Goal: Task Accomplishment & Management: Use online tool/utility

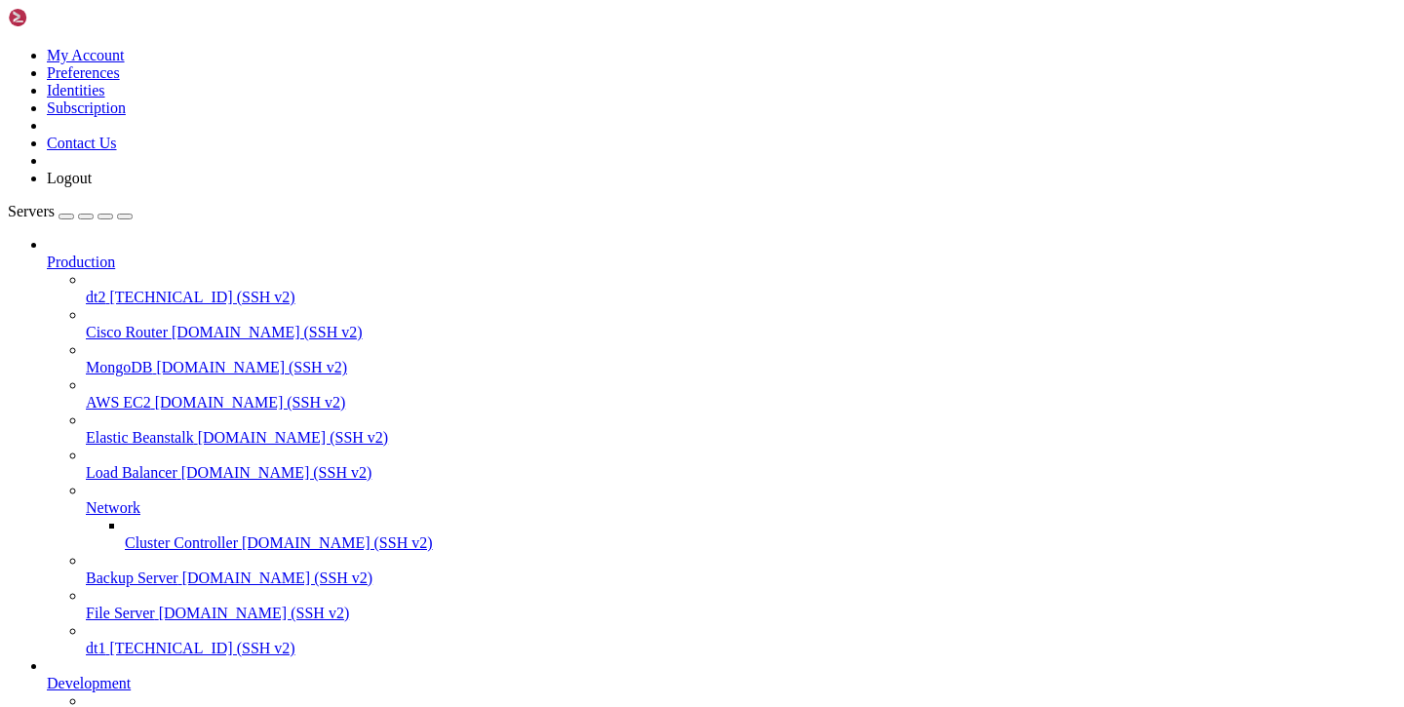
click at [86, 289] on link "dt2 [TECHNICAL_ID] (SSH v2)" at bounding box center [741, 298] width 1310 height 18
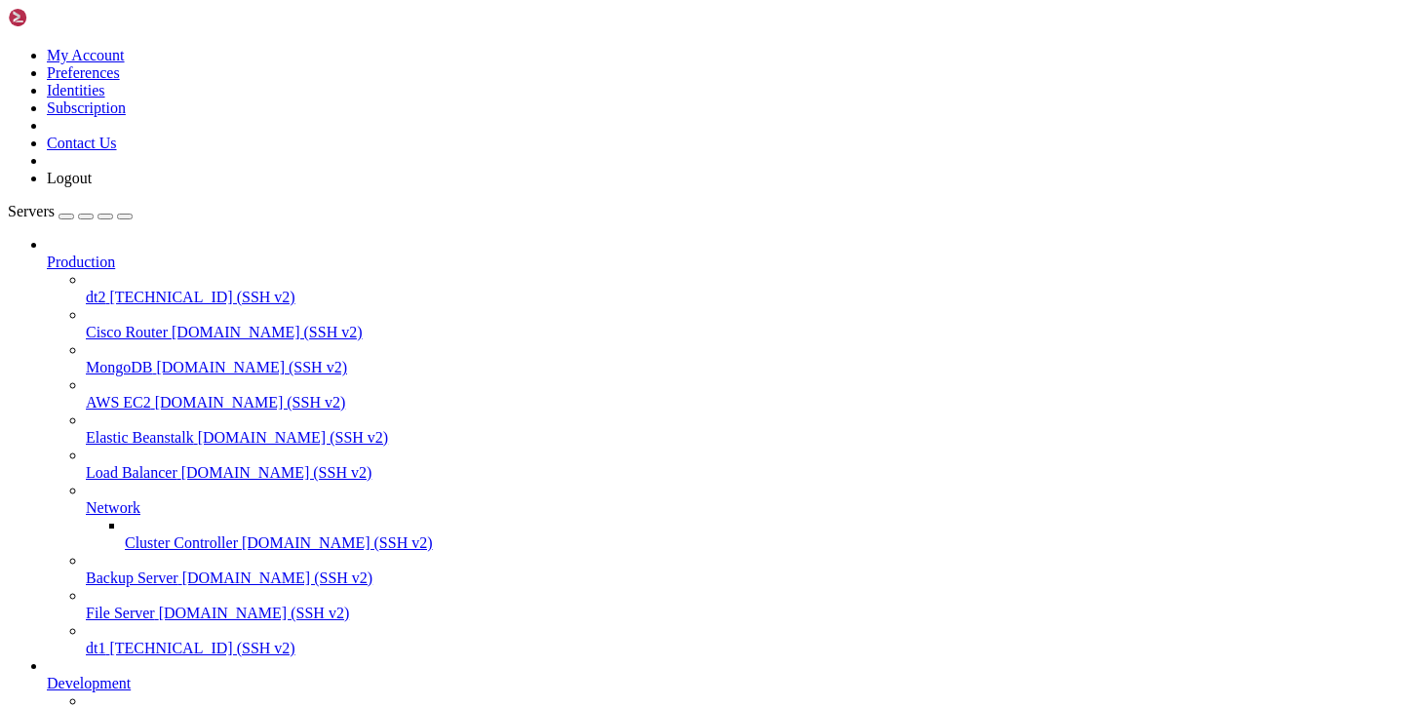
type input "/etc/opt"
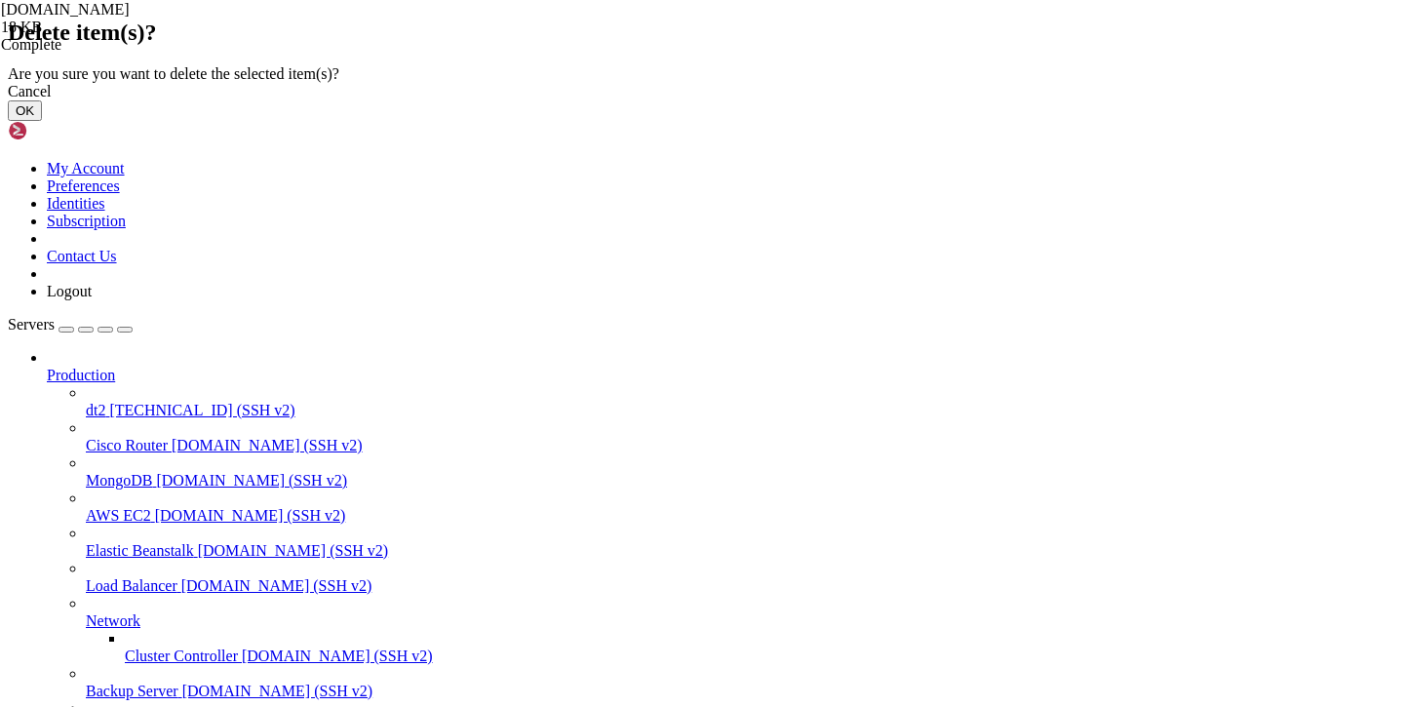
click at [42, 121] on button "OK" at bounding box center [25, 110] width 34 height 20
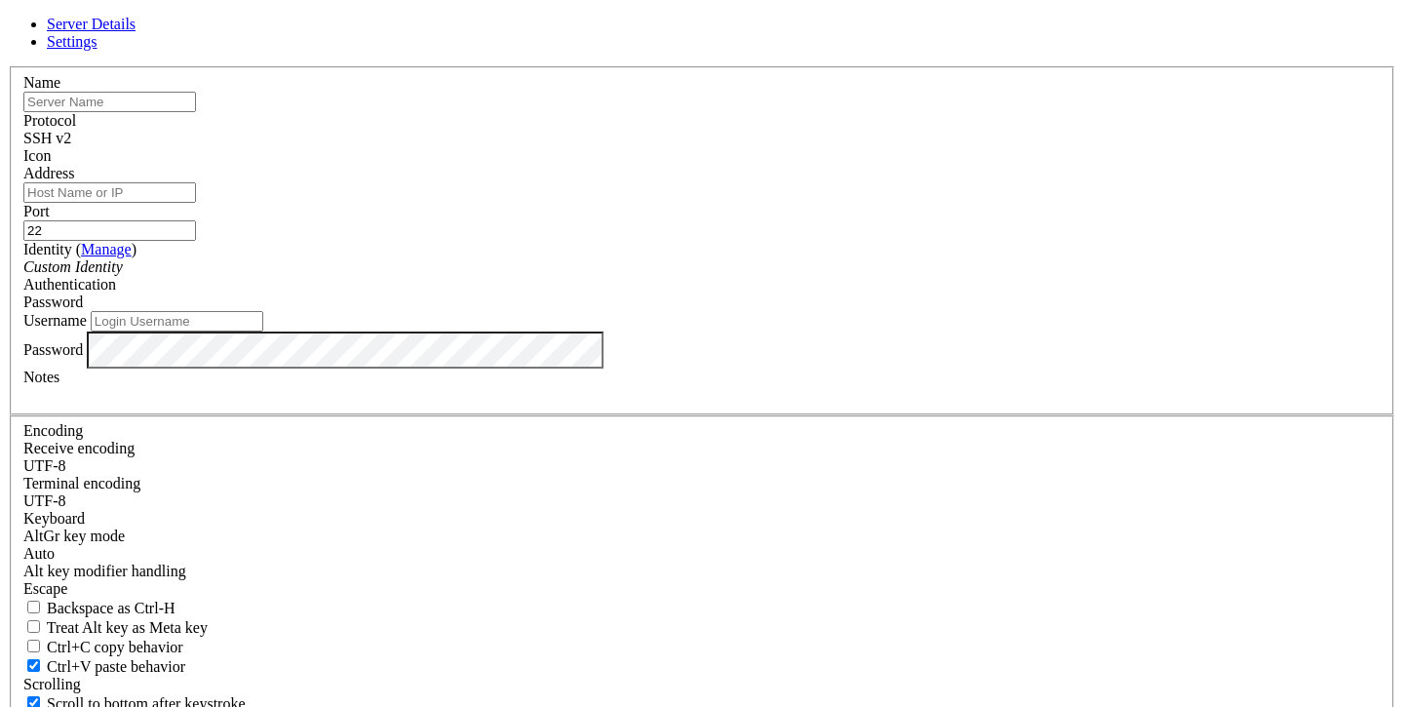
click at [196, 112] on input "text" at bounding box center [109, 102] width 173 height 20
type input "FR5"
click at [263, 331] on input "Username" at bounding box center [177, 321] width 173 height 20
paste input "[TECHNICAL_ID]"
type input "[TECHNICAL_ID]"
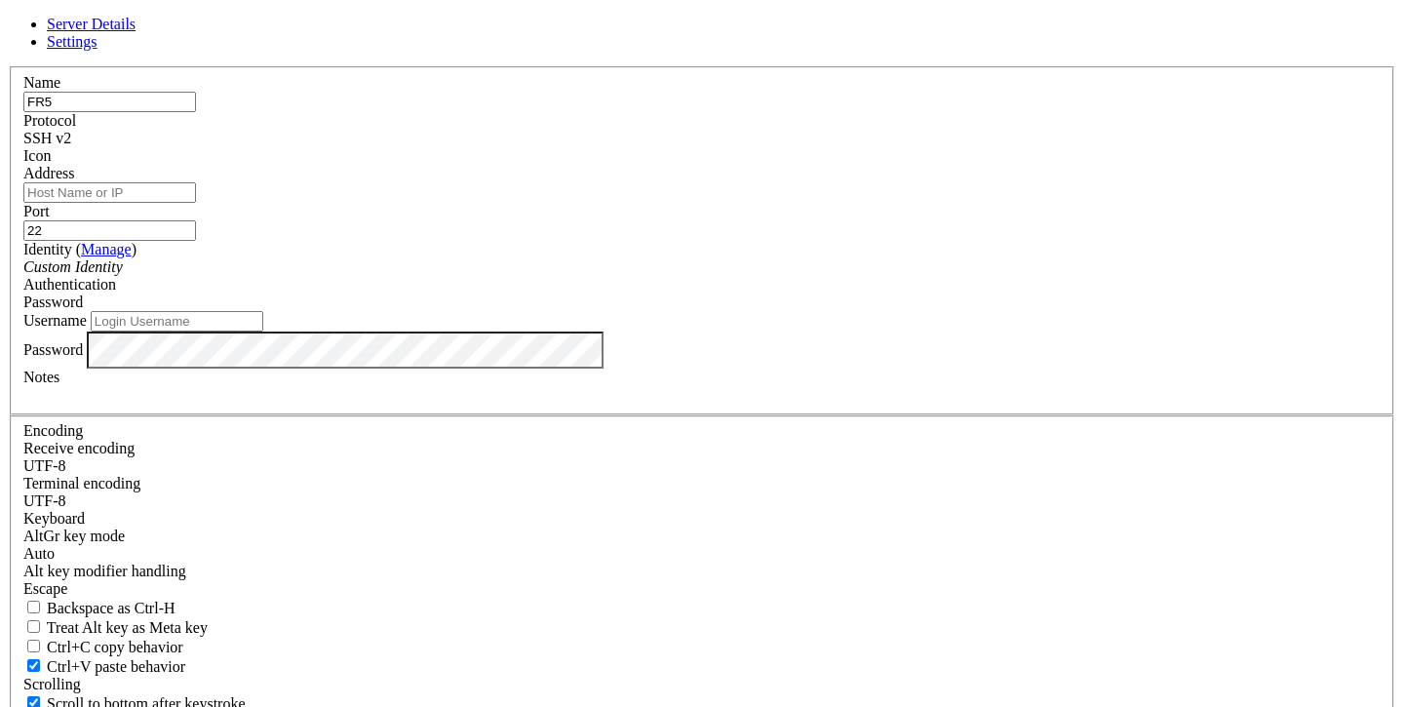
click at [196, 203] on input "Address" at bounding box center [109, 192] width 173 height 20
paste input "[TECHNICAL_ID]"
type input "[TECHNICAL_ID]"
click at [263, 331] on input "Username" at bounding box center [177, 321] width 173 height 20
type input "root"
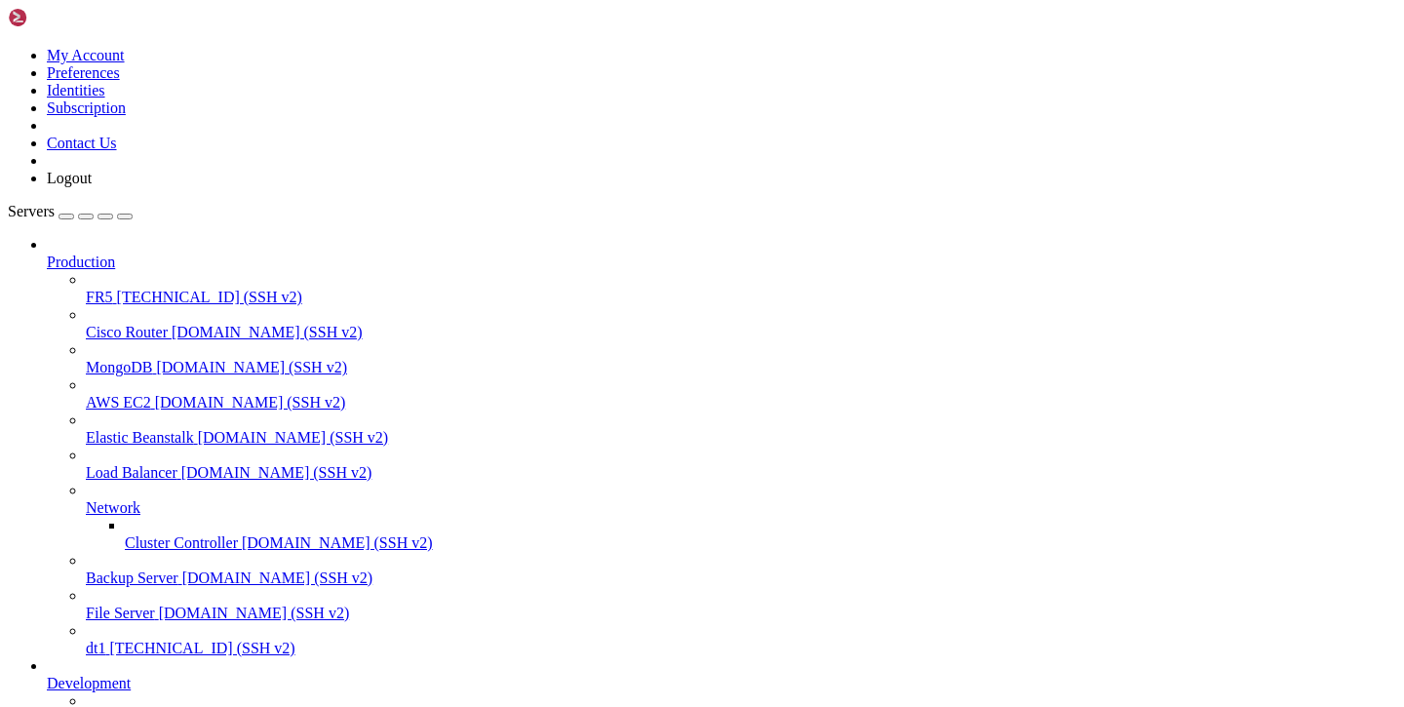
click at [86, 289] on link "FR5 [TECHNICAL_ID] (SSH v2)" at bounding box center [741, 298] width 1310 height 18
type input "/root"
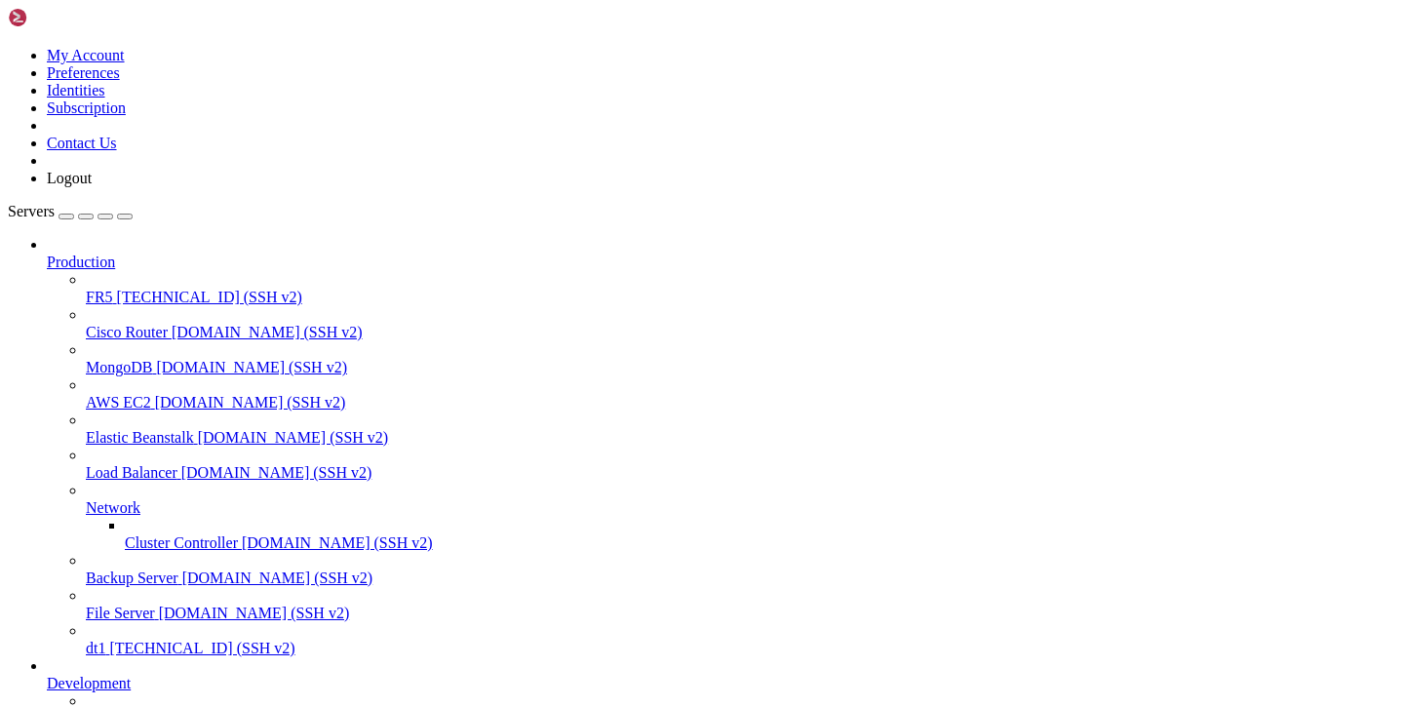
scroll to position [15, 0]
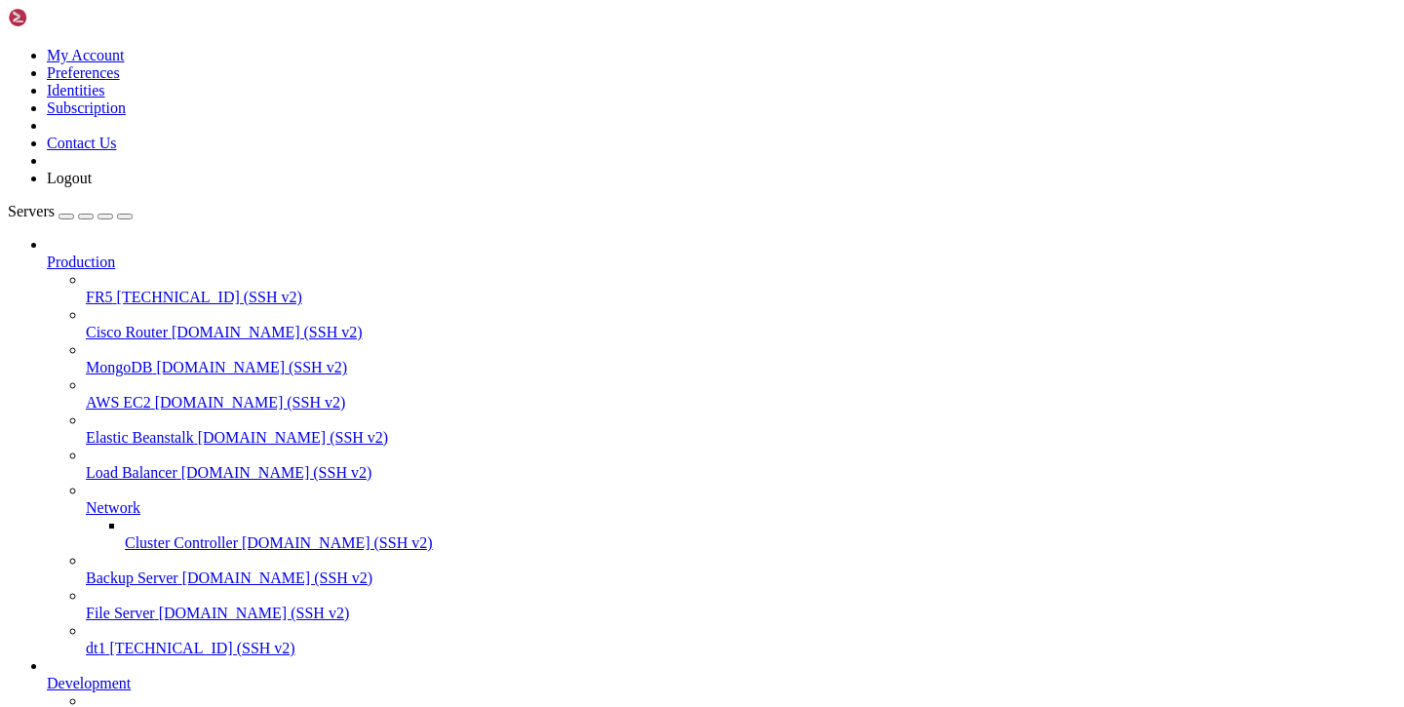
scroll to position [0, 0]
click at [113, 289] on span "FR5" at bounding box center [99, 297] width 27 height 17
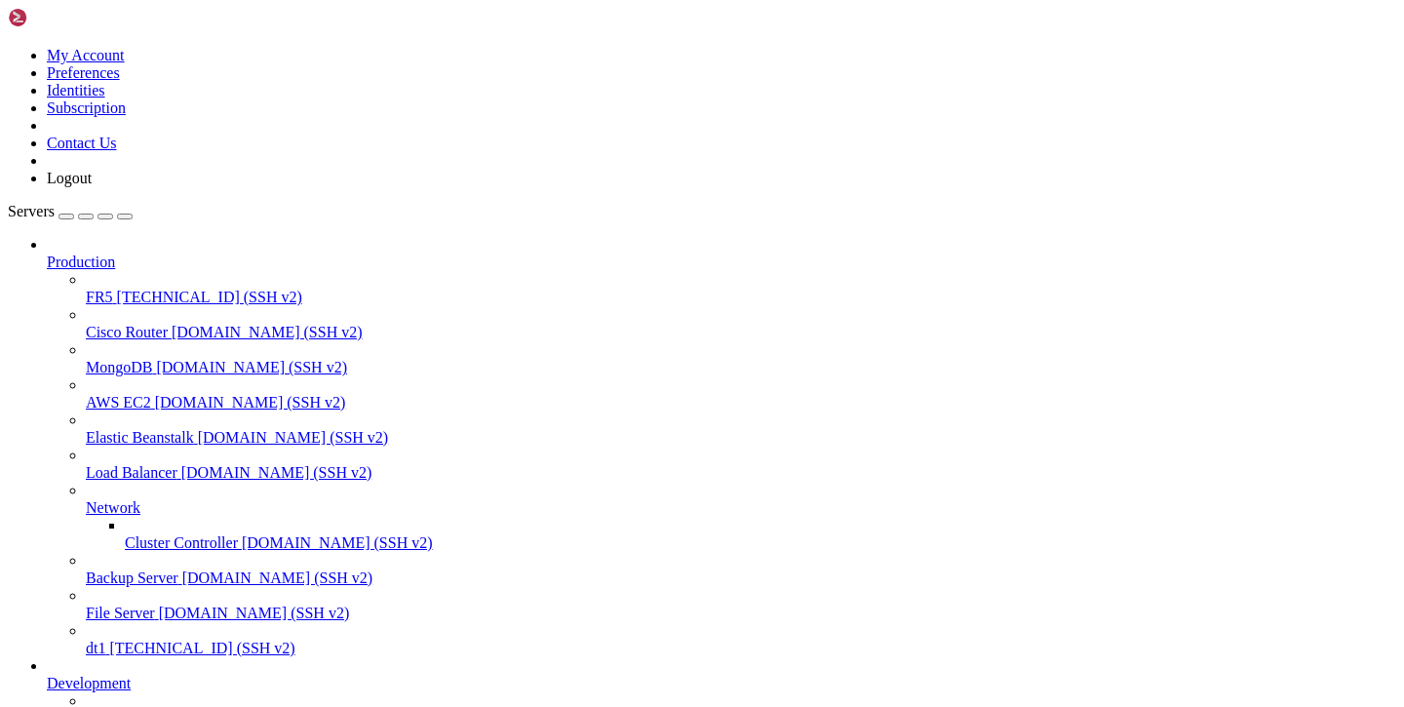
click at [86, 289] on span "FR5" at bounding box center [99, 297] width 27 height 17
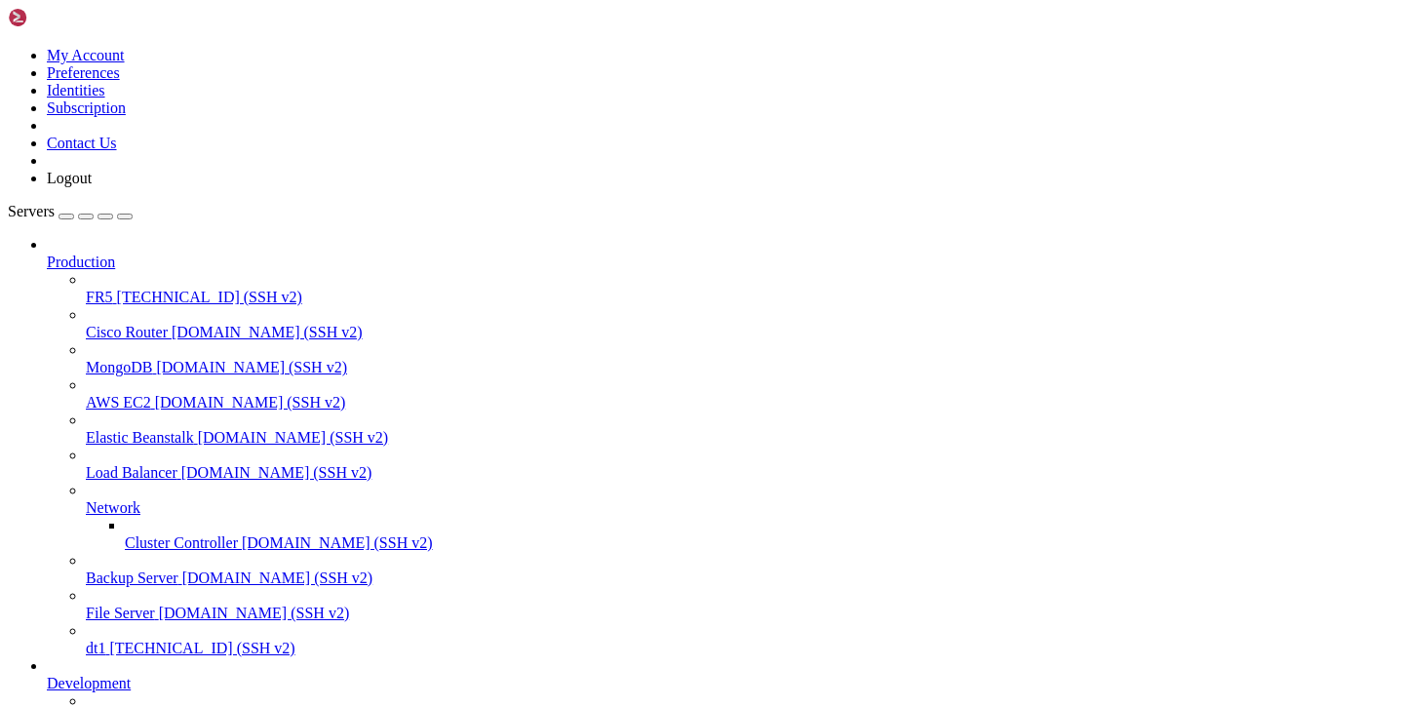
click at [86, 289] on span "FR5" at bounding box center [99, 297] width 27 height 17
drag, startPoint x: 226, startPoint y: 1728, endPoint x: 16, endPoint y: 1332, distance: 449.1
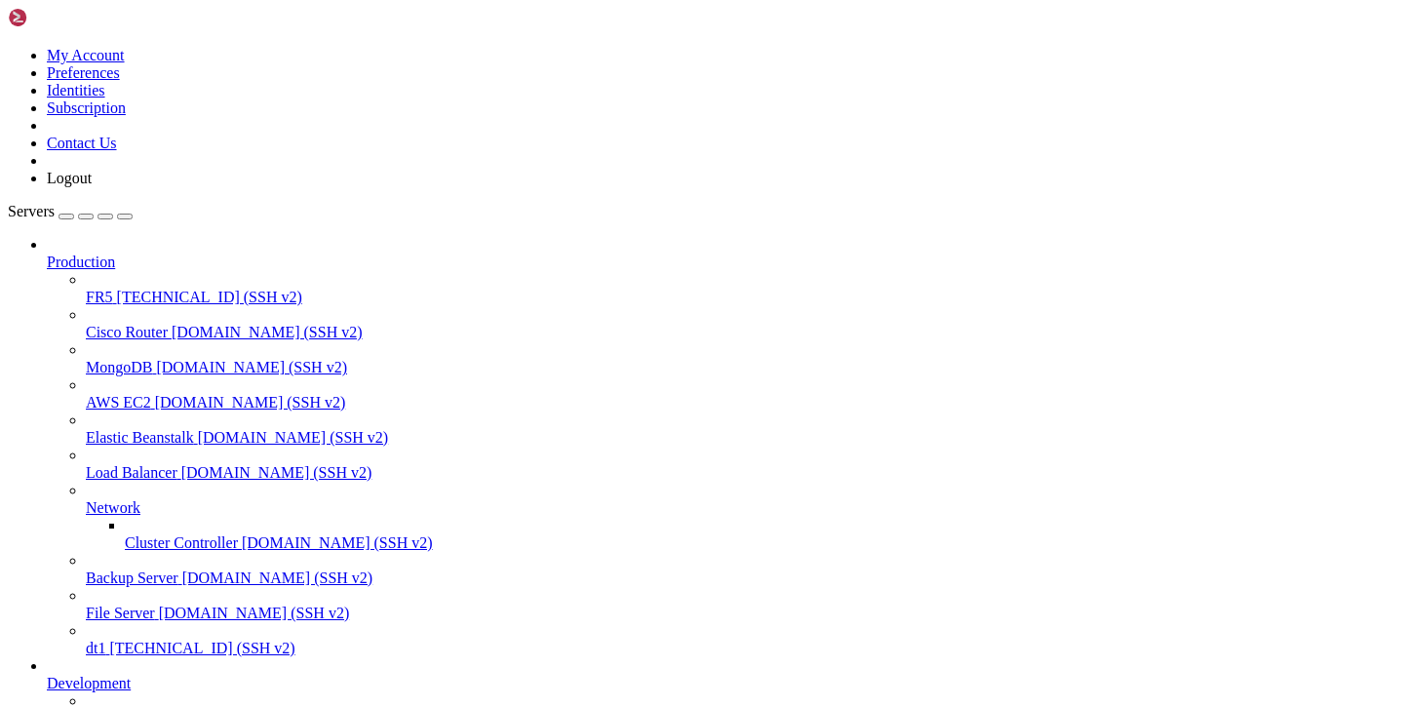
copy div "ast login: Wed Aug 27 09:19:26 2025 from 54.164.50.41 root@hiplet-41332:~# root…"
drag, startPoint x: 233, startPoint y: 1735, endPoint x: 20, endPoint y: 1546, distance: 284.5
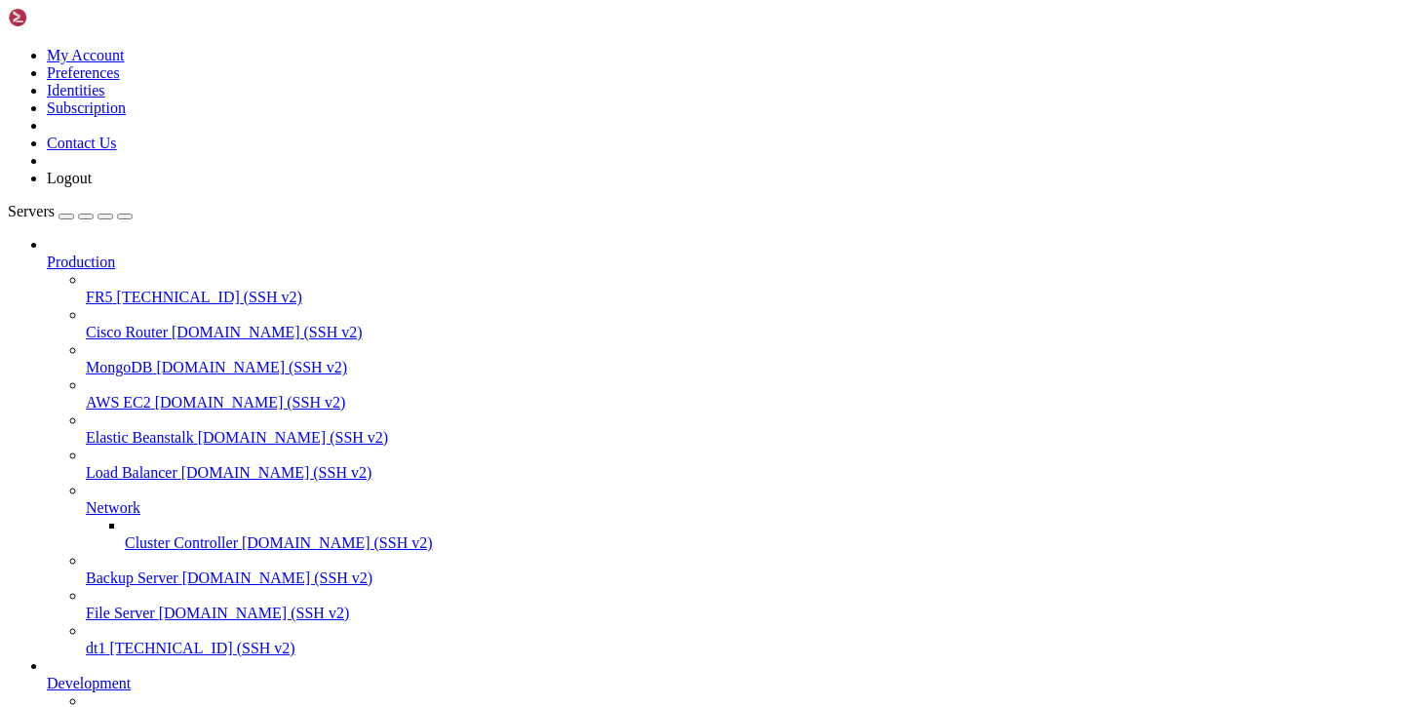
drag, startPoint x: 17, startPoint y: 1245, endPoint x: 477, endPoint y: 1720, distance: 661.8
copy div "Building dependency tree Reading state information... Done All packages are up …"
drag, startPoint x: 17, startPoint y: 1316, endPoint x: 932, endPoint y: 1557, distance: 946.4
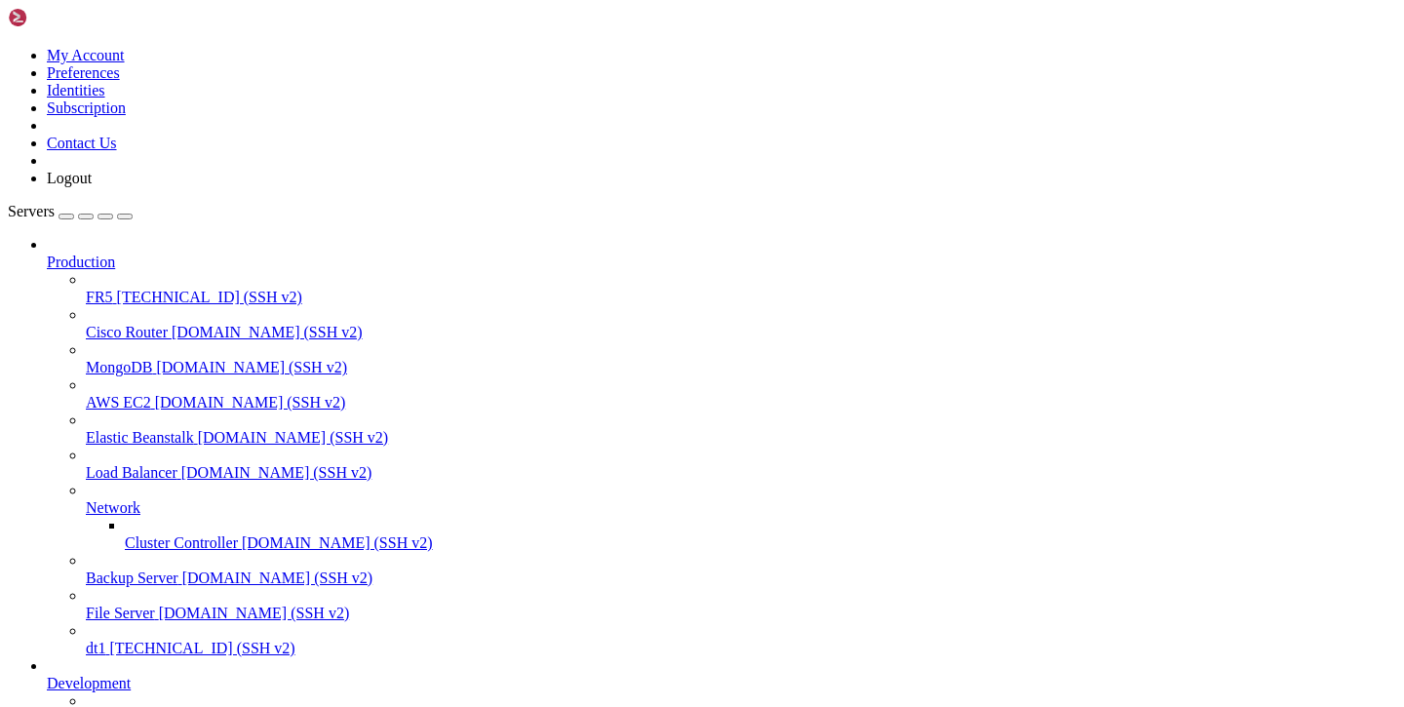
copy div "Would you like to customize the Panel Port settings? (If not, a random port wil…"
drag, startPoint x: 632, startPoint y: 1592, endPoint x: 17, endPoint y: 1305, distance: 678.6
copy div "x-ui/x-ui Would you like to customize the Panel Port settings? (If not, a rando…"
